Goal: Task Accomplishment & Management: Manage account settings

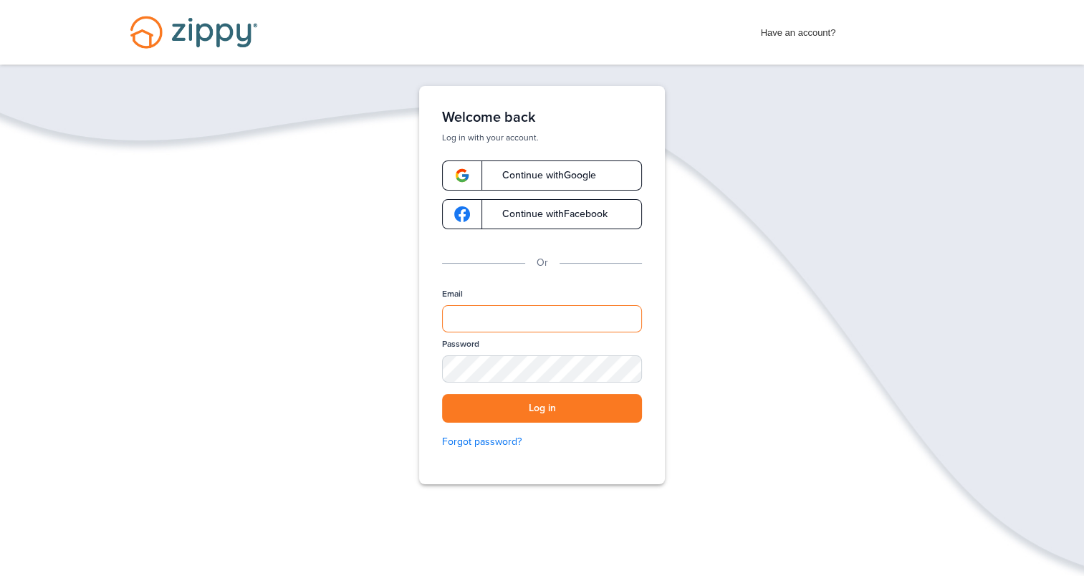
type input "**********"
click at [552, 415] on button "Log in" at bounding box center [542, 408] width 200 height 29
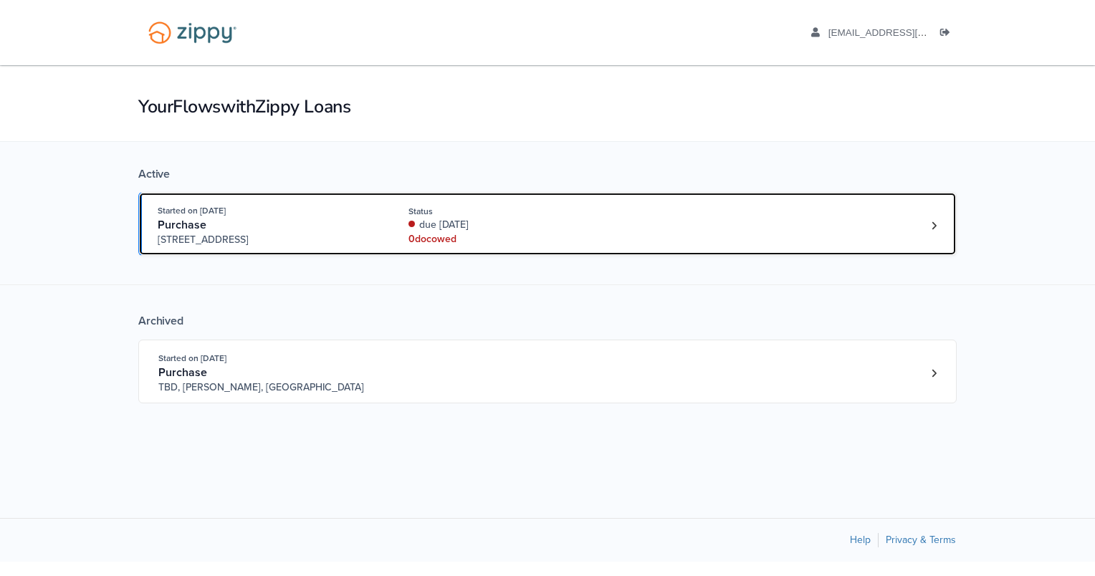
click at [447, 227] on div "due [DATE]" at bounding box center [504, 225] width 191 height 14
